Goal: Task Accomplishment & Management: Manage account settings

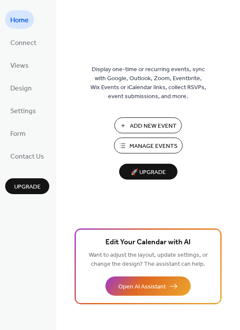
click at [167, 148] on span "Manage Events" at bounding box center [154, 146] width 48 height 9
click at [158, 148] on span "Manage Events" at bounding box center [154, 146] width 48 height 9
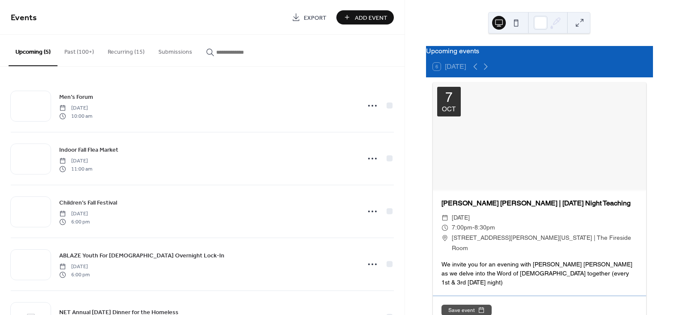
click at [115, 51] on button "Recurring (15)" at bounding box center [126, 50] width 51 height 30
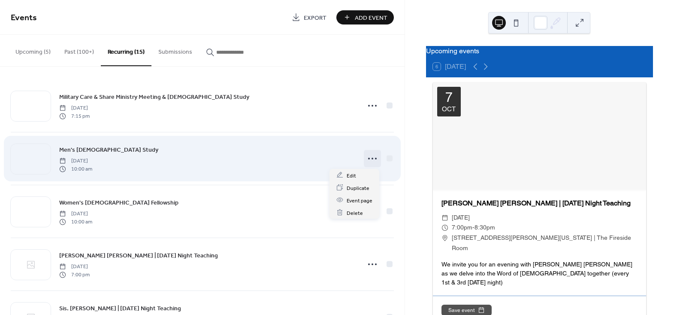
click at [372, 158] on icon at bounding box center [373, 158] width 14 height 14
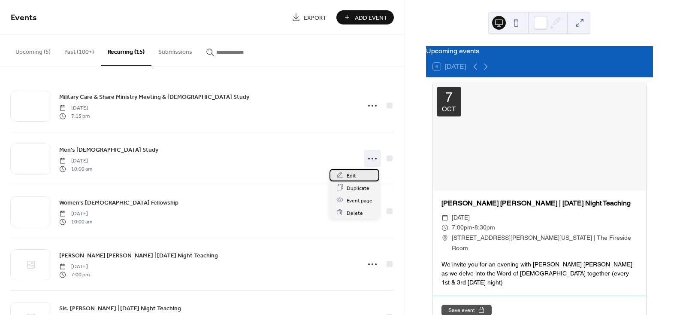
click at [349, 174] on span "Edit" at bounding box center [351, 175] width 9 height 9
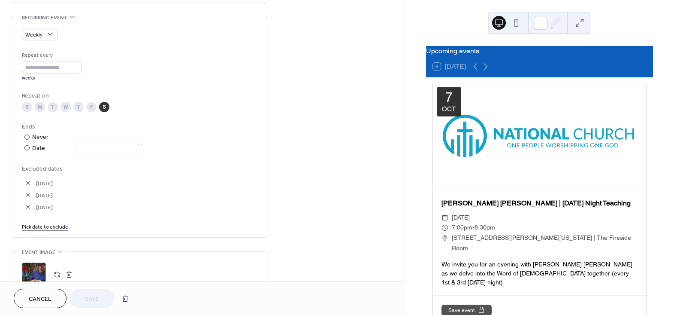
scroll to position [390, 0]
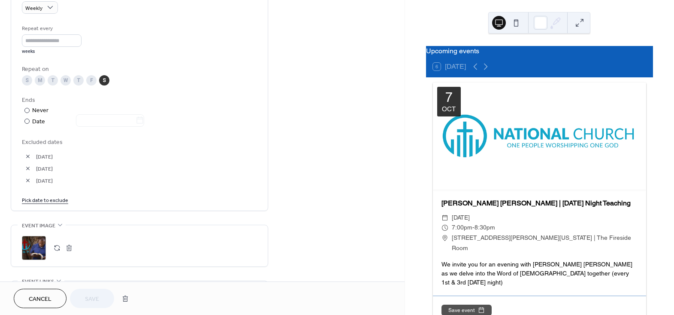
click at [45, 199] on link "Pick date to exclude" at bounding box center [45, 199] width 46 height 9
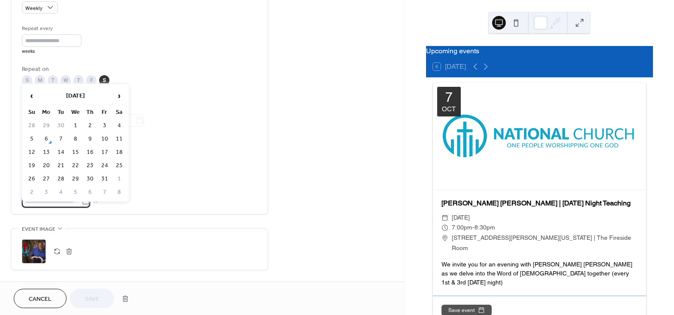
click at [118, 138] on td "11" at bounding box center [119, 139] width 14 height 12
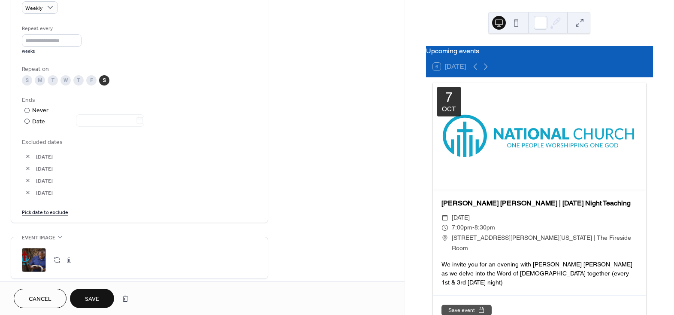
click at [96, 298] on span "Save" at bounding box center [92, 298] width 14 height 9
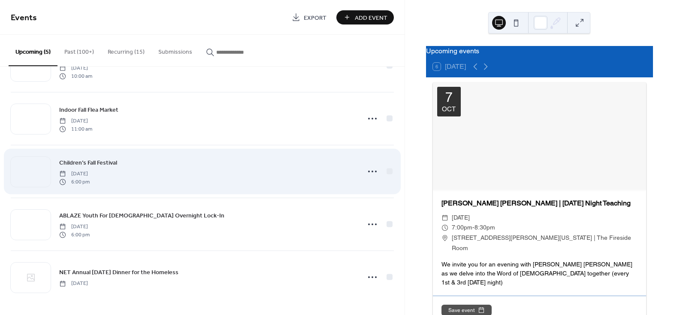
scroll to position [41, 0]
